Goal: Information Seeking & Learning: Check status

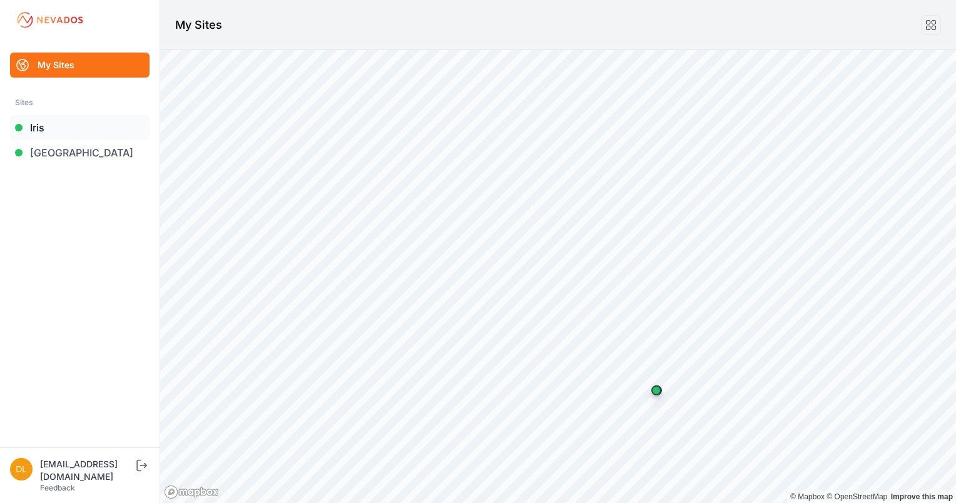
click at [71, 133] on link "Iris" at bounding box center [80, 127] width 140 height 25
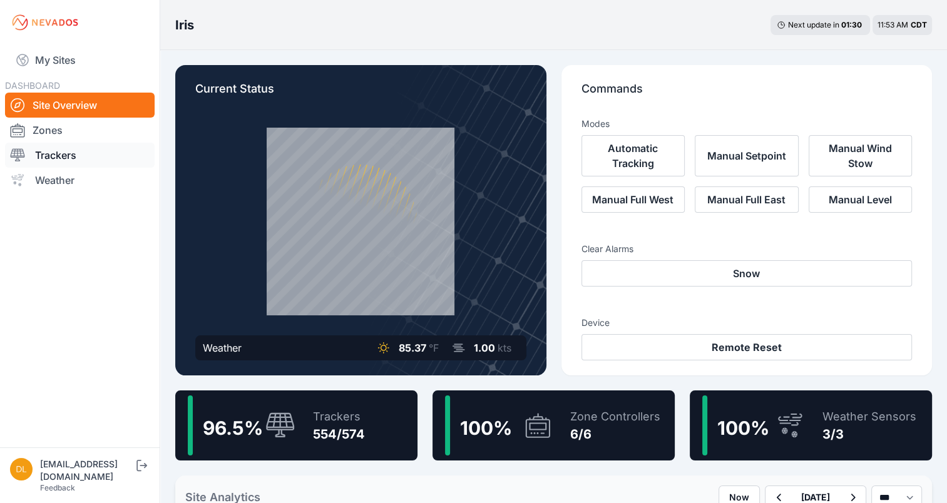
click at [53, 163] on link "Trackers" at bounding box center [80, 155] width 150 height 25
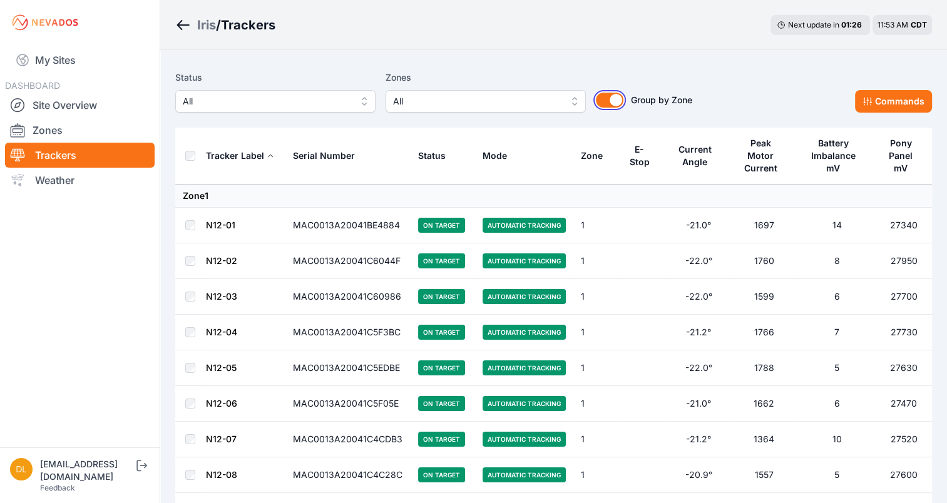
click at [617, 102] on button "Group by Zone" at bounding box center [610, 100] width 28 height 15
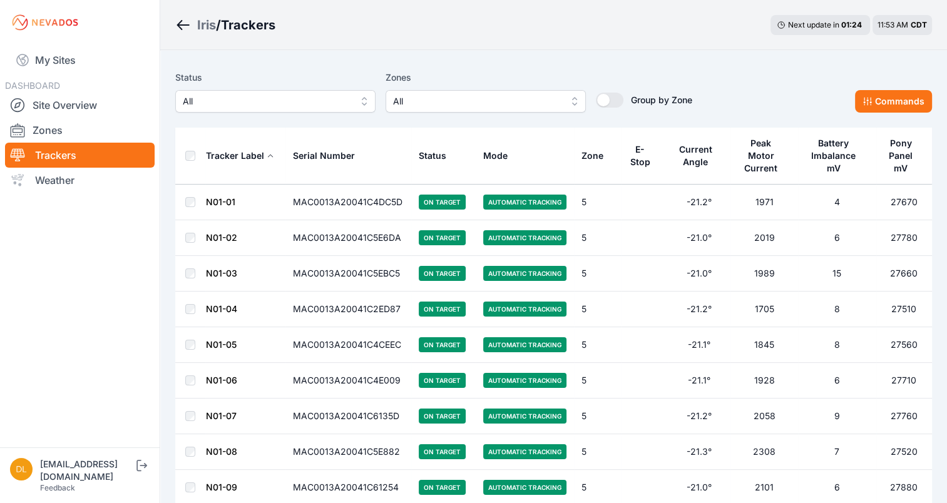
click at [634, 158] on div "E-Stop" at bounding box center [639, 155] width 23 height 25
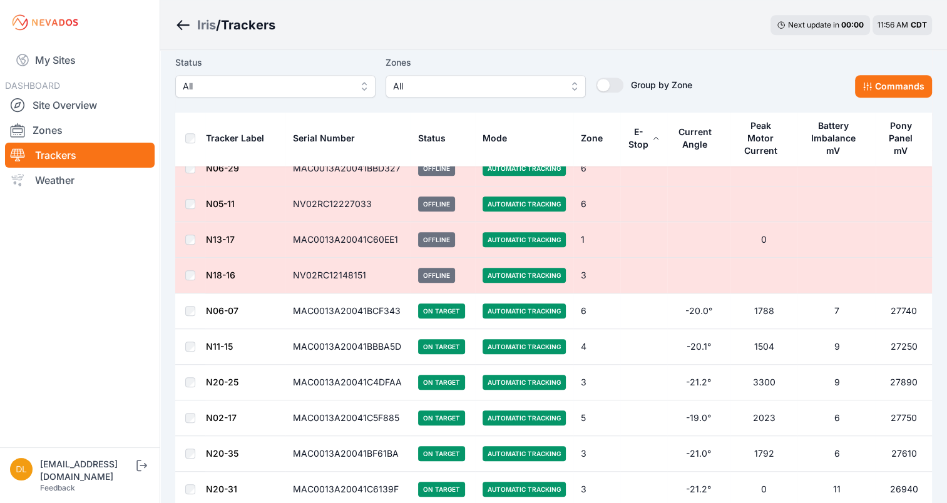
scroll to position [612, 0]
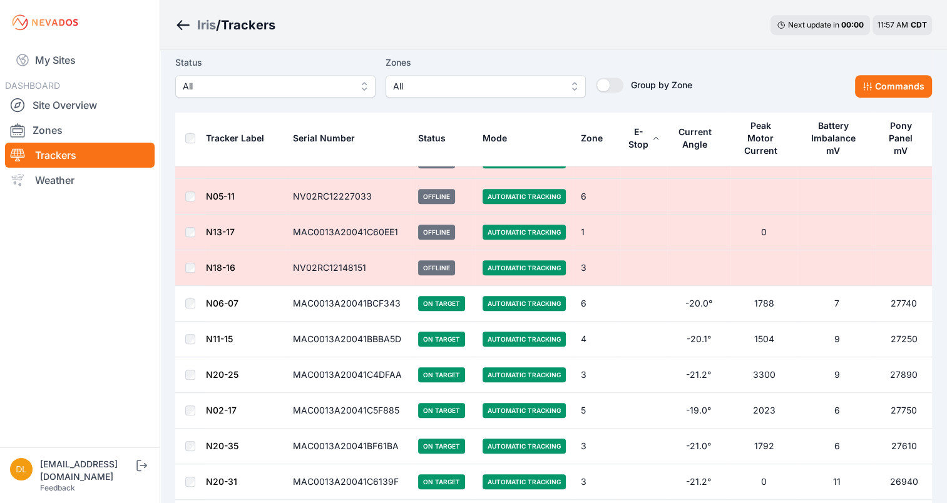
click at [445, 139] on button "Status" at bounding box center [437, 138] width 38 height 30
click at [440, 136] on div "Status" at bounding box center [432, 138] width 28 height 13
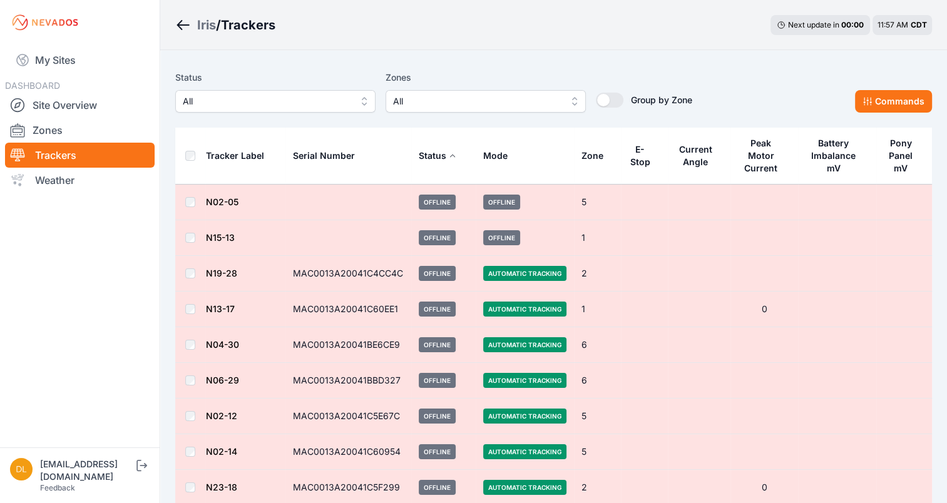
click at [449, 155] on icon at bounding box center [453, 156] width 8 height 8
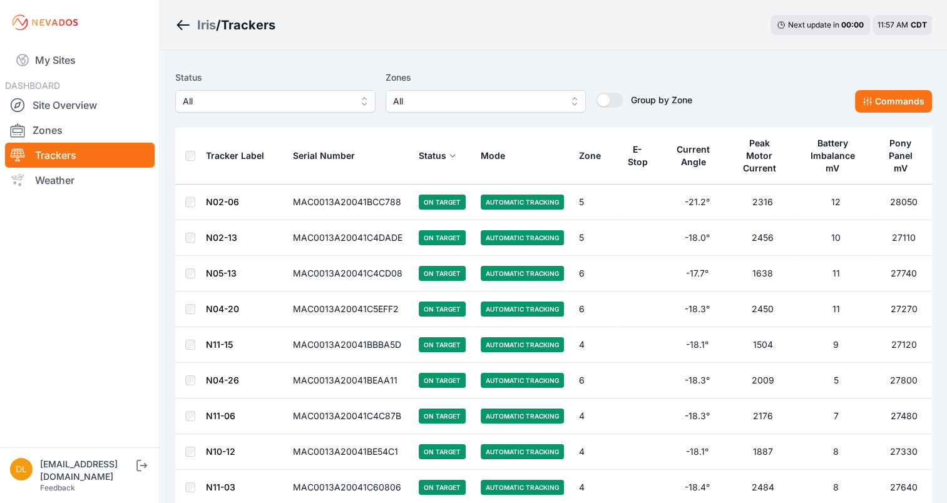
click at [449, 155] on icon at bounding box center [453, 156] width 8 height 8
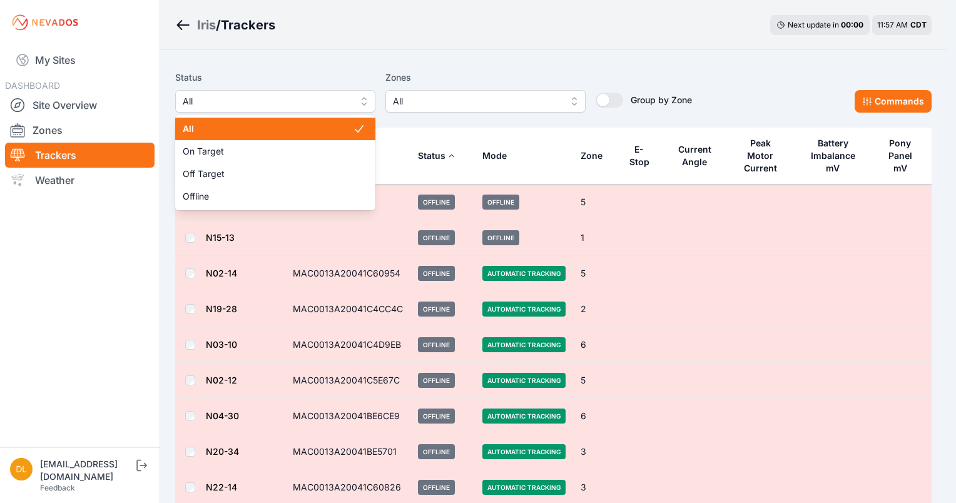
click at [313, 95] on span "All" at bounding box center [267, 101] width 168 height 15
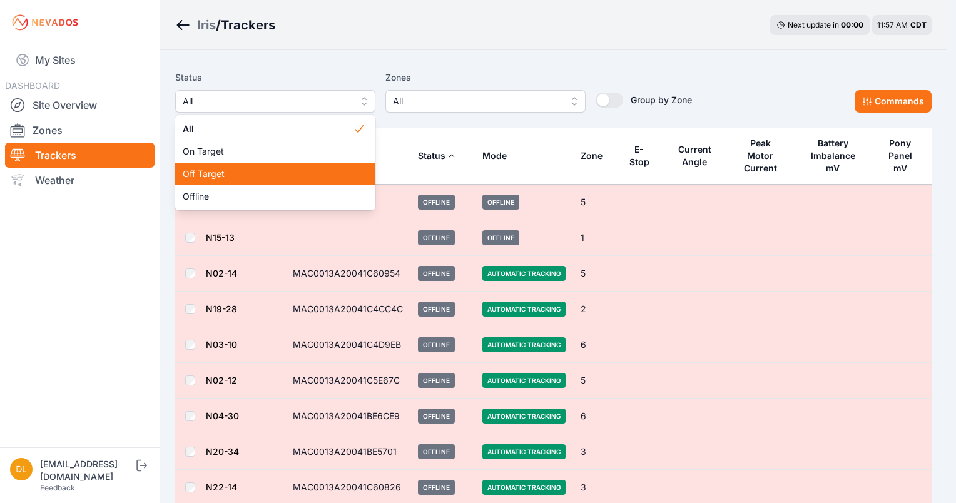
click at [236, 171] on span "Off Target" at bounding box center [268, 174] width 170 height 13
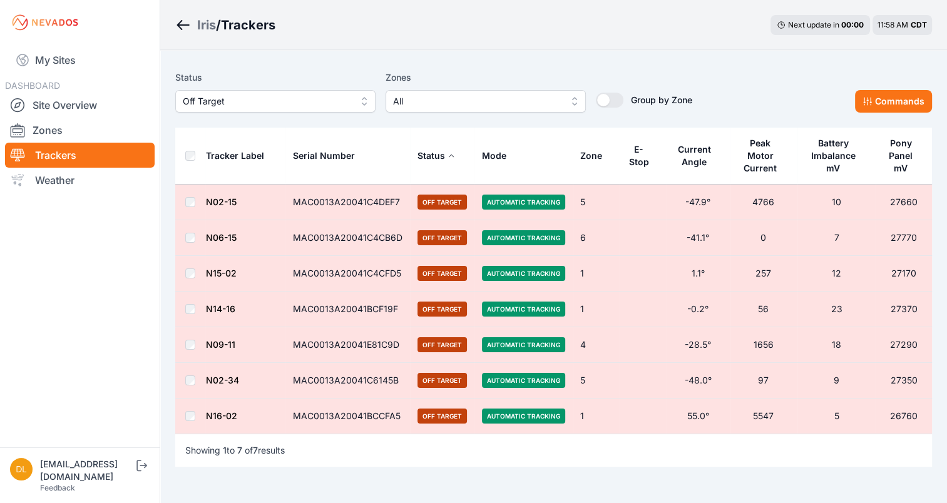
click at [444, 158] on button "Status" at bounding box center [436, 156] width 38 height 30
click at [449, 158] on icon at bounding box center [451, 156] width 8 height 8
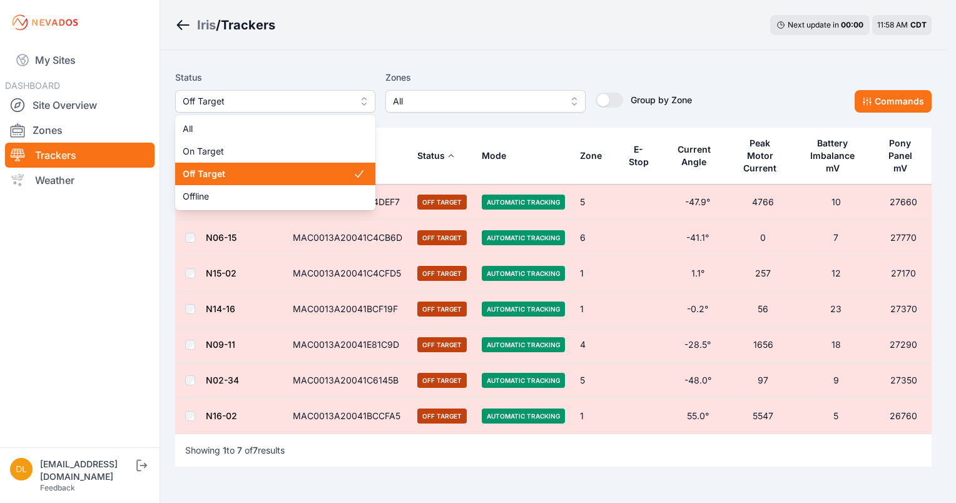
click at [246, 105] on span "Off Target" at bounding box center [267, 101] width 168 height 15
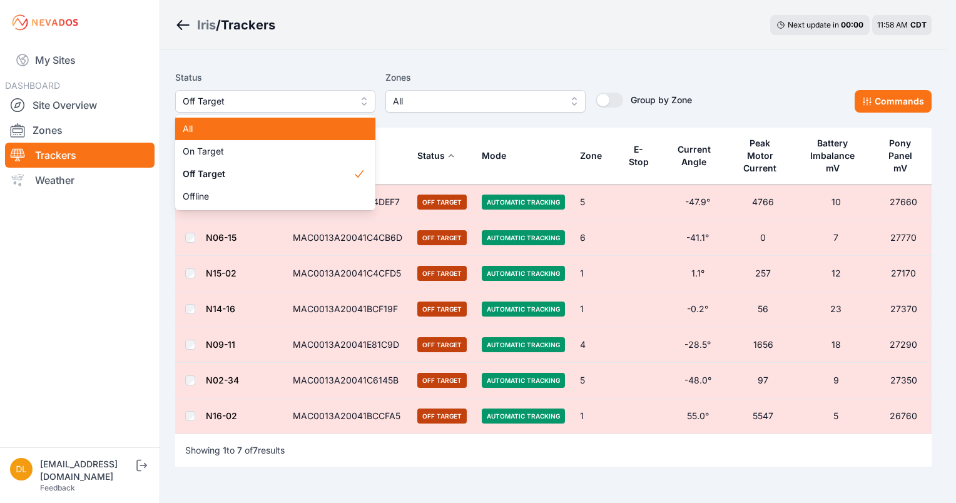
click at [233, 128] on span "All" at bounding box center [268, 129] width 170 height 13
